Goal: Information Seeking & Learning: Learn about a topic

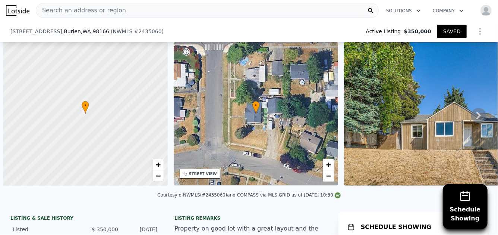
scroll to position [0, 358]
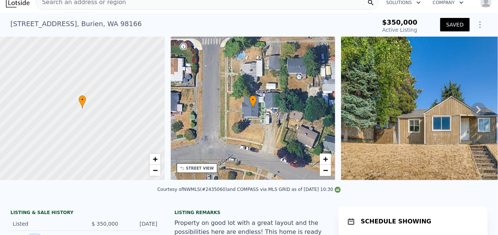
scroll to position [0, 0]
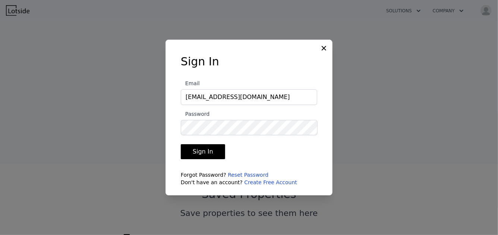
scroll to position [327, 0]
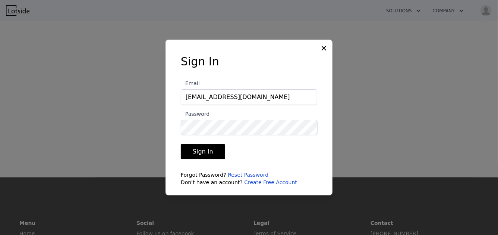
click at [207, 154] on button "Sign In" at bounding box center [203, 151] width 44 height 15
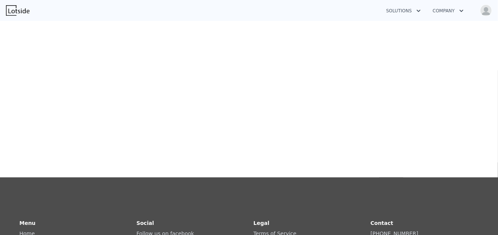
click at [326, 113] on div "Saved Address Address/Status Status" at bounding box center [279, 21] width 322 height 235
click at [156, 86] on div "Saved Address Address/Status Status" at bounding box center [279, 21] width 322 height 235
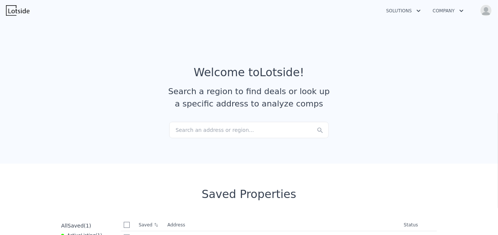
click at [188, 129] on div "Search an address or region..." at bounding box center [249, 130] width 160 height 16
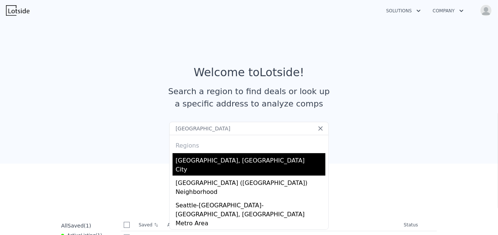
type input "[GEOGRAPHIC_DATA]"
click at [178, 165] on div "City" at bounding box center [251, 170] width 150 height 10
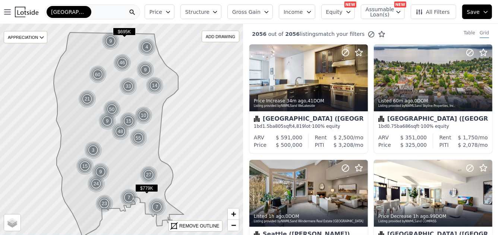
click at [171, 13] on icon "button" at bounding box center [168, 12] width 6 height 6
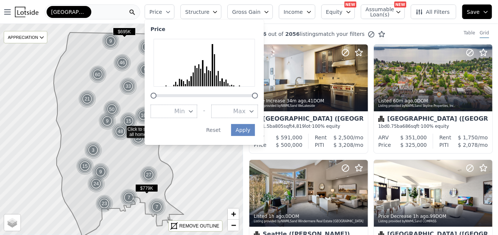
click at [255, 112] on icon "button" at bounding box center [252, 111] width 6 height 6
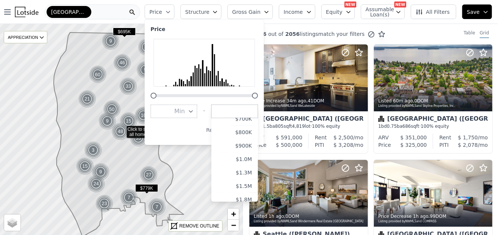
scroll to position [113, 0]
click at [255, 146] on button "$1.0M" at bounding box center [235, 145] width 47 height 13
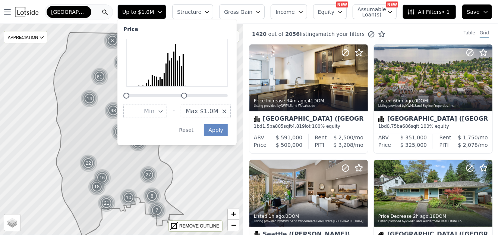
click at [203, 17] on button "Structure" at bounding box center [192, 11] width 41 height 15
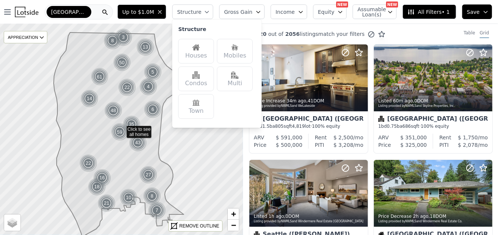
click at [210, 52] on div "Houses" at bounding box center [196, 51] width 36 height 25
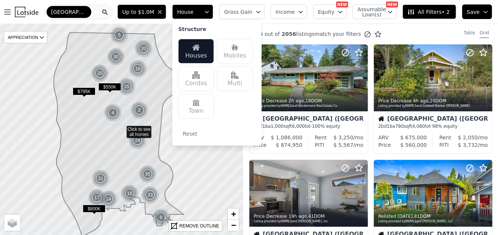
click at [435, 13] on span "All Filters • 2" at bounding box center [429, 11] width 42 height 7
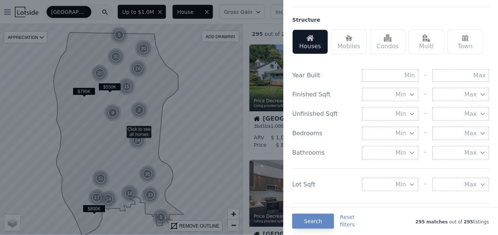
scroll to position [225, 0]
click at [465, 72] on input "text" at bounding box center [461, 74] width 57 height 13
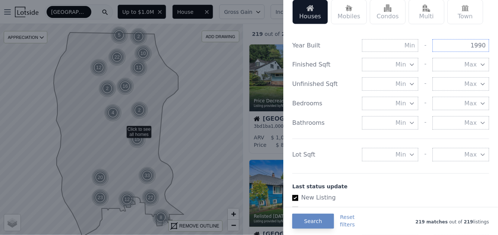
scroll to position [256, 0]
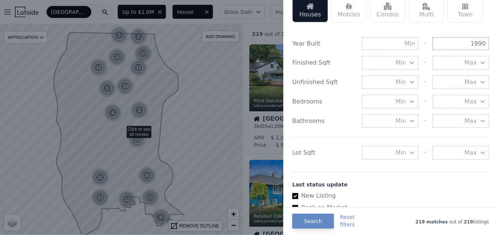
type input "1990"
click at [417, 171] on div "Last status update New Listing Back on Market Price Change Days Since Update - …" at bounding box center [390, 220] width 197 height 99
click at [317, 221] on button "Search" at bounding box center [313, 220] width 42 height 15
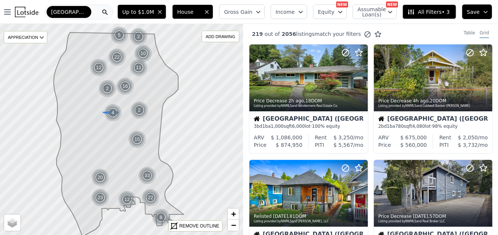
click at [113, 113] on div "4" at bounding box center [113, 113] width 18 height 18
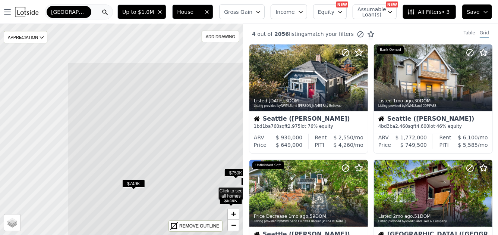
drag, startPoint x: 57, startPoint y: 99, endPoint x: 198, endPoint y: 170, distance: 157.3
click at [198, 170] on icon at bounding box center [213, 189] width 293 height 255
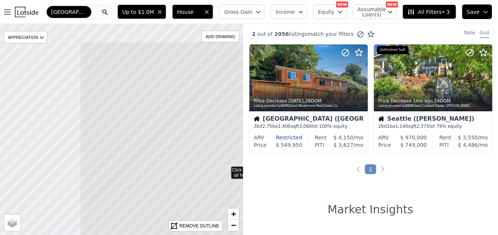
drag, startPoint x: 82, startPoint y: 141, endPoint x: 196, endPoint y: 193, distance: 125.2
click at [196, 193] on icon at bounding box center [226, 168] width 293 height 255
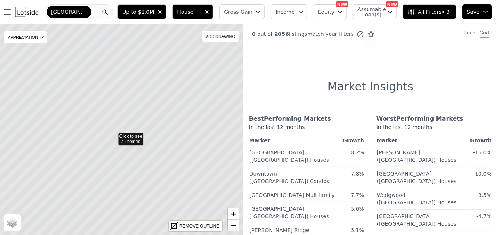
drag, startPoint x: 194, startPoint y: 118, endPoint x: 185, endPoint y: 124, distance: 10.4
click at [185, 124] on icon at bounding box center [113, 135] width 293 height 255
click at [147, 138] on icon at bounding box center [121, 129] width 293 height 255
click at [144, 135] on icon at bounding box center [121, 129] width 293 height 255
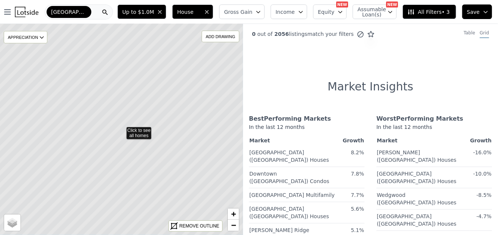
click at [88, 11] on div "[GEOGRAPHIC_DATA]" at bounding box center [79, 11] width 68 height 15
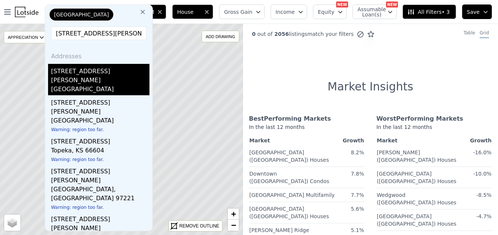
type input "[STREET_ADDRESS][PERSON_NAME]"
click at [69, 85] on div "[GEOGRAPHIC_DATA]" at bounding box center [100, 90] width 98 height 10
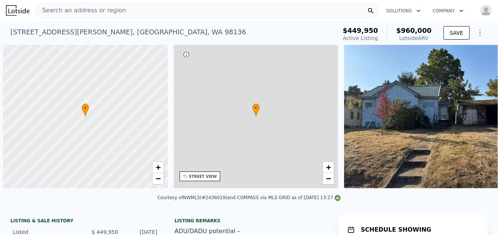
scroll to position [0, 3]
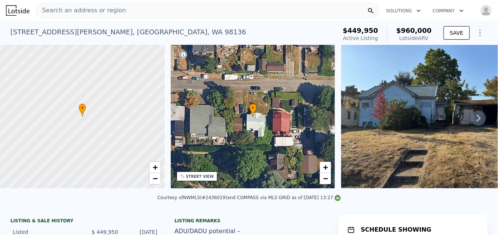
click at [474, 123] on icon at bounding box center [479, 117] width 15 height 15
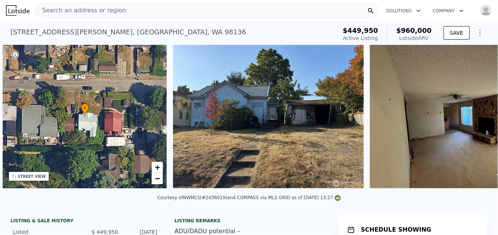
scroll to position [0, 173]
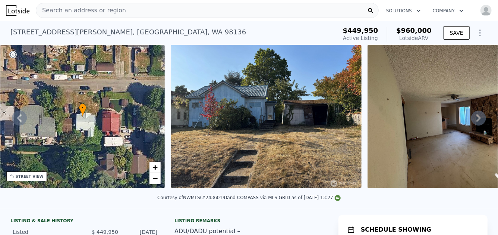
click at [474, 123] on icon at bounding box center [479, 117] width 15 height 15
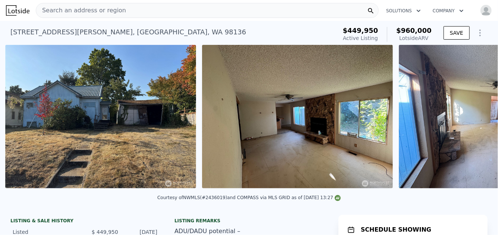
scroll to position [0, 341]
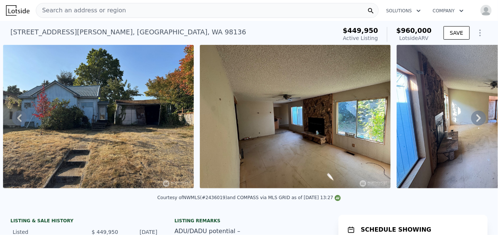
click at [19, 124] on icon at bounding box center [19, 117] width 15 height 15
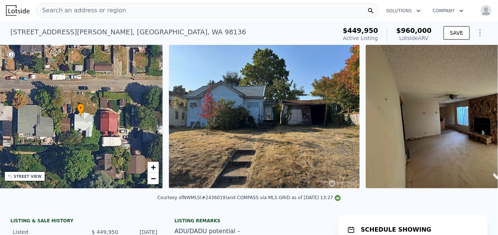
scroll to position [0, 173]
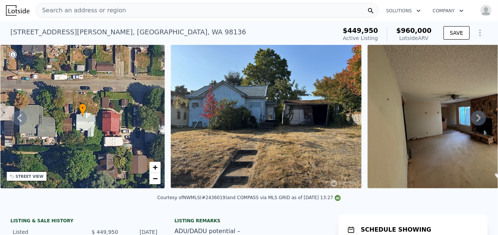
click at [472, 119] on icon at bounding box center [479, 117] width 15 height 15
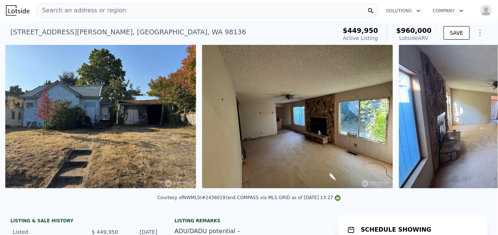
scroll to position [0, 341]
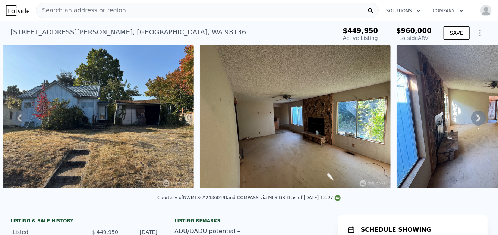
click at [472, 119] on icon at bounding box center [479, 117] width 15 height 15
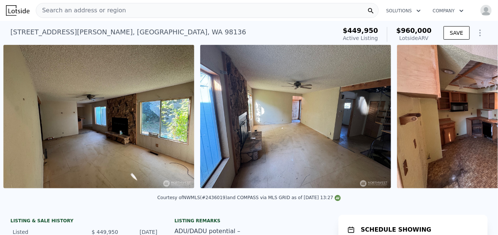
scroll to position [0, 538]
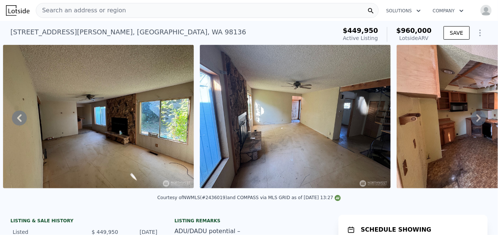
click at [472, 119] on icon at bounding box center [479, 117] width 15 height 15
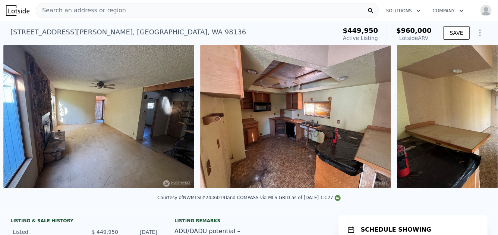
scroll to position [0, 735]
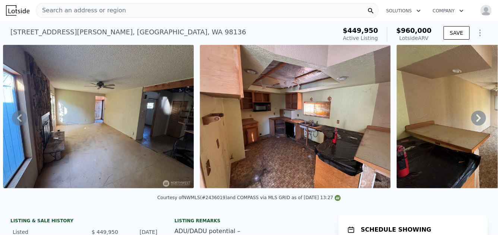
click at [472, 120] on icon at bounding box center [479, 117] width 15 height 15
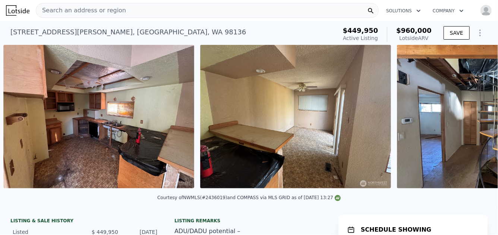
scroll to position [0, 932]
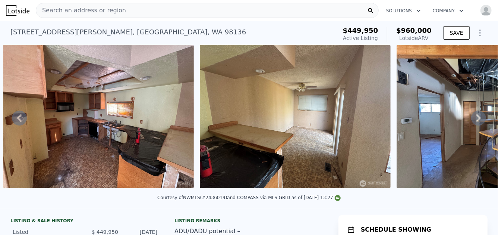
click at [472, 120] on icon at bounding box center [479, 117] width 15 height 15
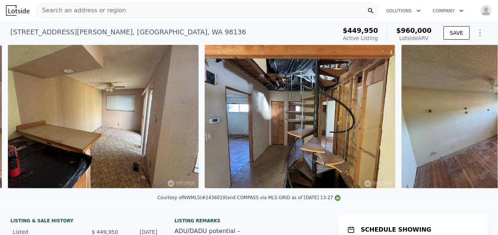
scroll to position [0, 1129]
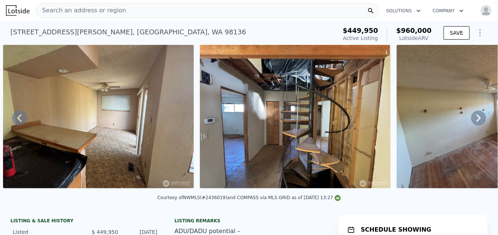
click at [472, 120] on icon at bounding box center [479, 117] width 15 height 15
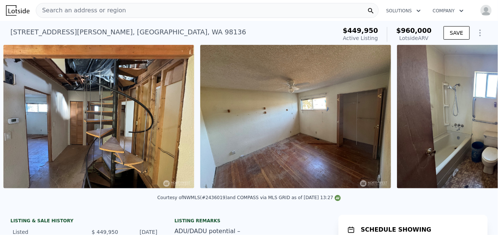
scroll to position [0, 1326]
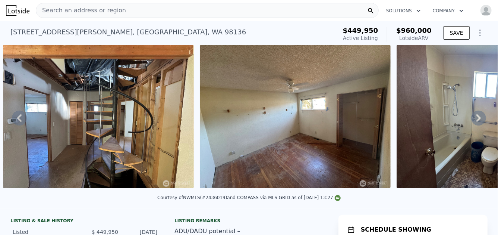
click at [472, 120] on icon at bounding box center [479, 117] width 15 height 15
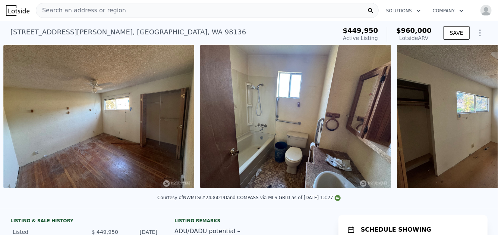
scroll to position [0, 1523]
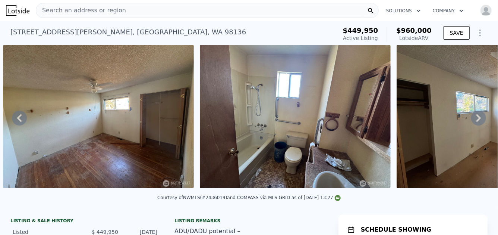
click at [472, 120] on icon at bounding box center [479, 117] width 15 height 15
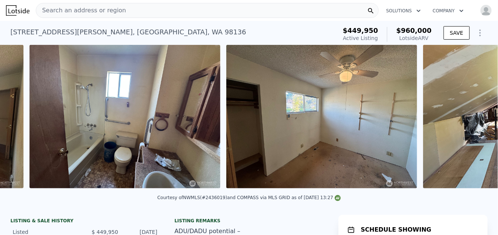
scroll to position [0, 1720]
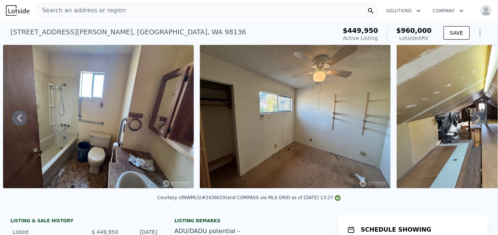
click at [472, 120] on icon at bounding box center [479, 117] width 15 height 15
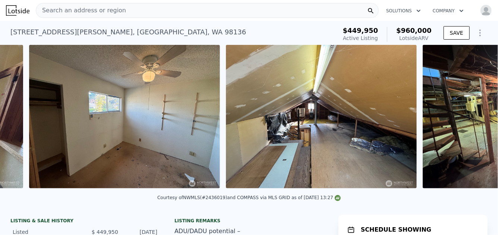
scroll to position [0, 1917]
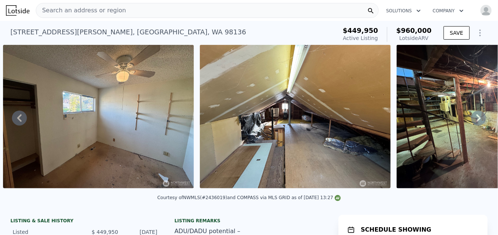
click at [472, 120] on icon at bounding box center [479, 117] width 15 height 15
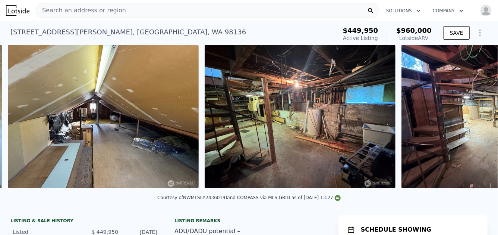
scroll to position [0, 2114]
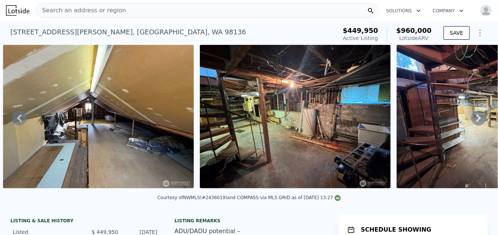
click at [472, 120] on icon at bounding box center [479, 117] width 15 height 15
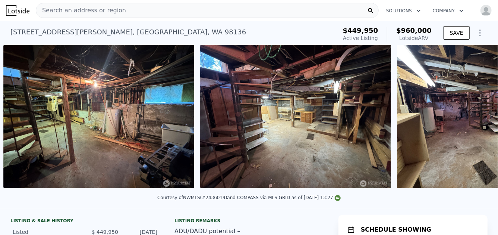
scroll to position [0, 2311]
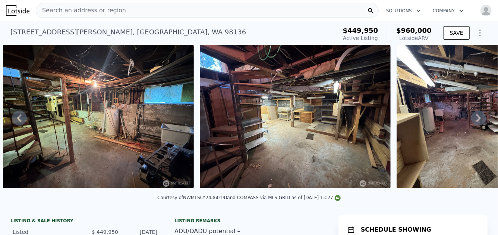
click at [472, 120] on icon at bounding box center [479, 117] width 15 height 15
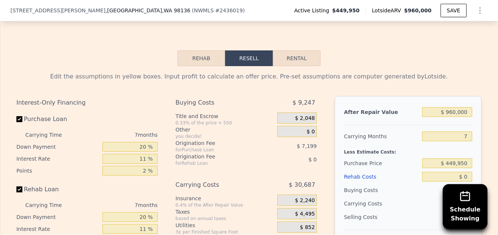
scroll to position [1246, 0]
click at [145, 150] on input "20 %" at bounding box center [130, 147] width 55 height 10
type input "2 %"
type input "$ 394,467"
type input "1 %"
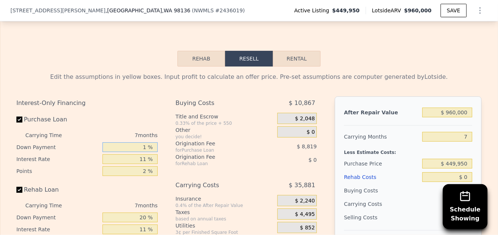
type input "$ 394,090"
type input "15 %"
type input "$ 399,389"
type input "15 %"
click at [147, 163] on input "11 %" at bounding box center [130, 159] width 55 height 10
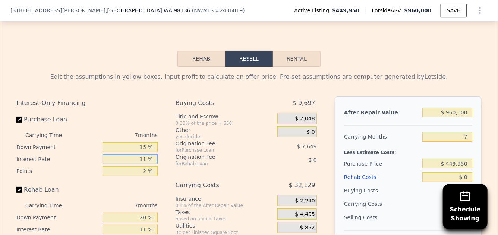
type input "1 %"
type input "$ 421,698"
type input "10 %"
type input "$ 401,622"
type input "10 %"
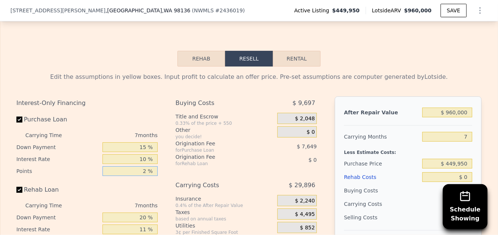
click at [144, 174] on input "2 %" at bounding box center [130, 171] width 55 height 10
type input "1 %"
type input "$ 405,446"
type input "1.5 %"
type input "$ 403,534"
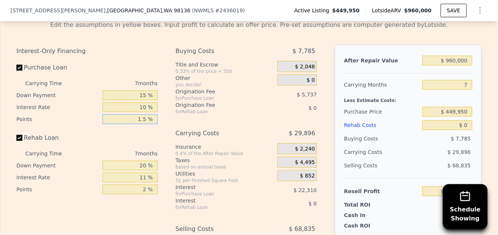
scroll to position [1299, 0]
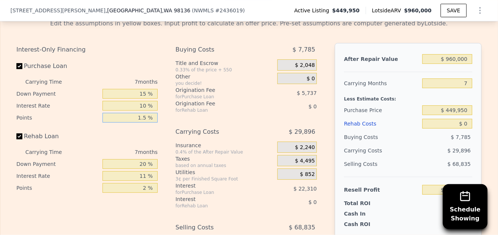
type input "1.5 %"
click at [144, 165] on input "20 %" at bounding box center [130, 164] width 55 height 10
type input "2 %"
type input "15 %"
click at [144, 181] on input "11 %" at bounding box center [130, 176] width 55 height 10
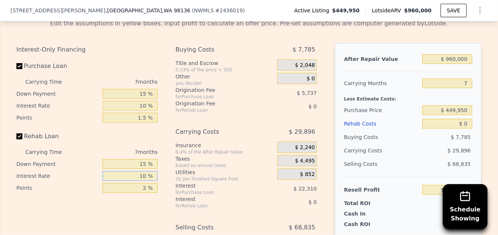
type input "10 %"
click at [145, 191] on input "2 %" at bounding box center [130, 188] width 55 height 10
type input "1.5 %"
click at [130, 201] on div "Interest-Only Financing Purchase Loan Carrying Time 7 months Down Payment 15 % …" at bounding box center [89, 167] width 147 height 248
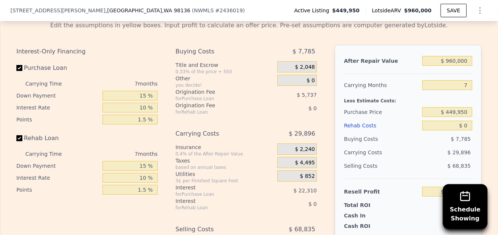
scroll to position [1295, 0]
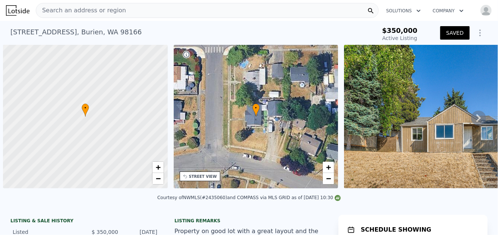
scroll to position [0, 352]
